Goal: Contribute content

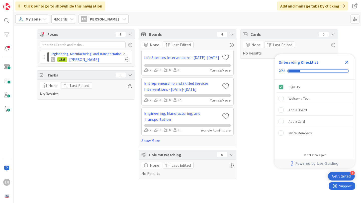
click at [346, 62] on icon "Close Checklist" at bounding box center [346, 62] width 3 height 3
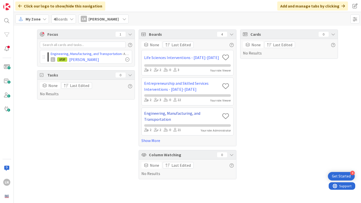
click at [201, 116] on link "Engineering, Manufacturing, and Transportation" at bounding box center [182, 116] width 76 height 12
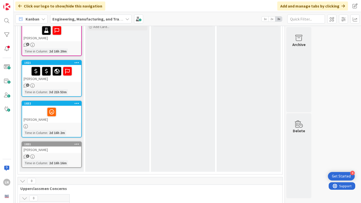
scroll to position [69, 0]
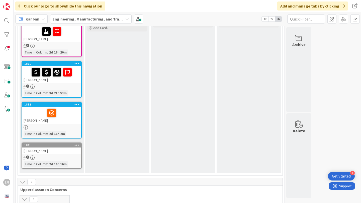
click at [66, 80] on div "[PERSON_NAME]" at bounding box center [51, 74] width 59 height 17
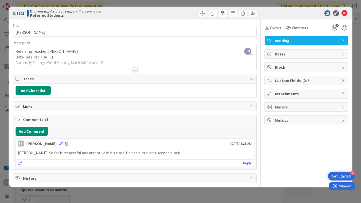
click at [291, 97] on span "Attachments" at bounding box center [307, 94] width 64 height 6
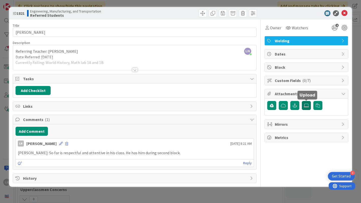
click at [304, 107] on icon at bounding box center [306, 106] width 5 height 4
click at [302, 101] on input "file" at bounding box center [302, 101] width 0 height 0
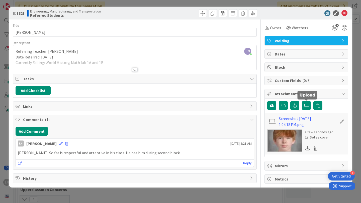
click at [317, 138] on div "Set as cover" at bounding box center [317, 137] width 24 height 5
click at [320, 138] on div "Set as cover" at bounding box center [317, 137] width 24 height 5
click at [319, 137] on div "Set as cover" at bounding box center [317, 137] width 24 height 5
click at [343, 15] on icon at bounding box center [344, 13] width 6 height 6
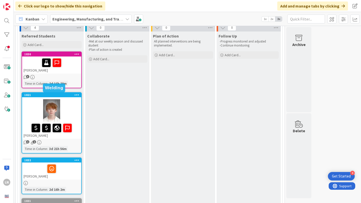
scroll to position [37, 0]
